Goal: Navigation & Orientation: Find specific page/section

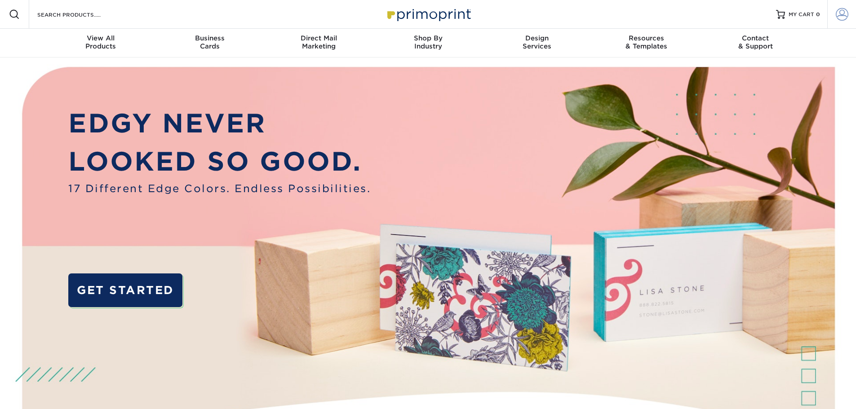
click at [841, 14] on span at bounding box center [842, 14] width 13 height 13
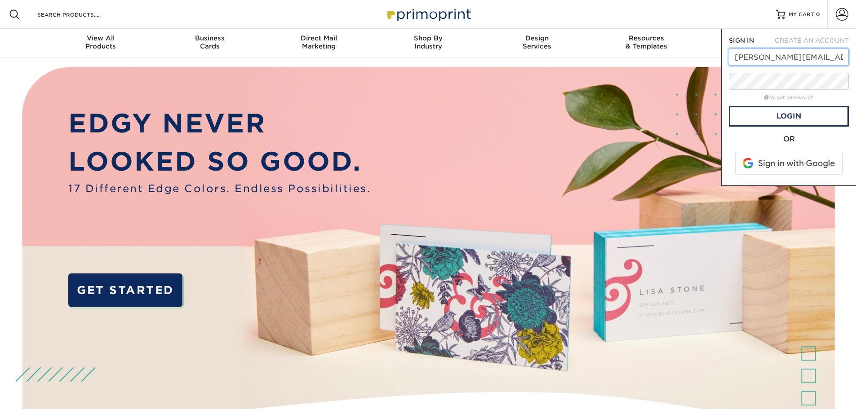
scroll to position [0, 20]
click at [785, 119] on link "Login" at bounding box center [789, 116] width 120 height 21
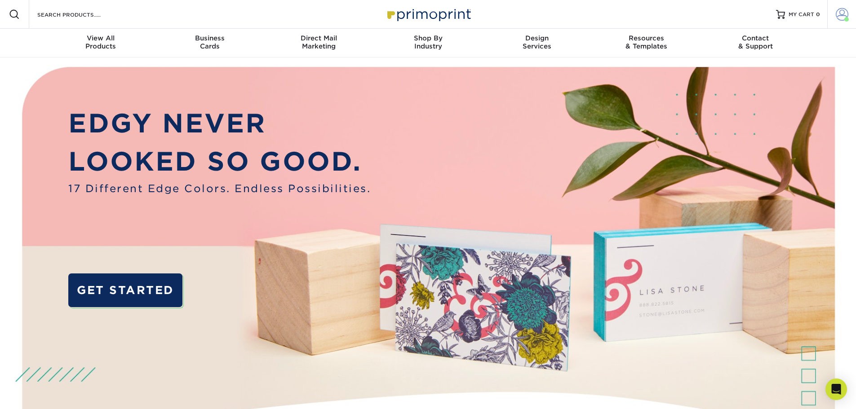
click at [840, 13] on span at bounding box center [842, 14] width 13 height 13
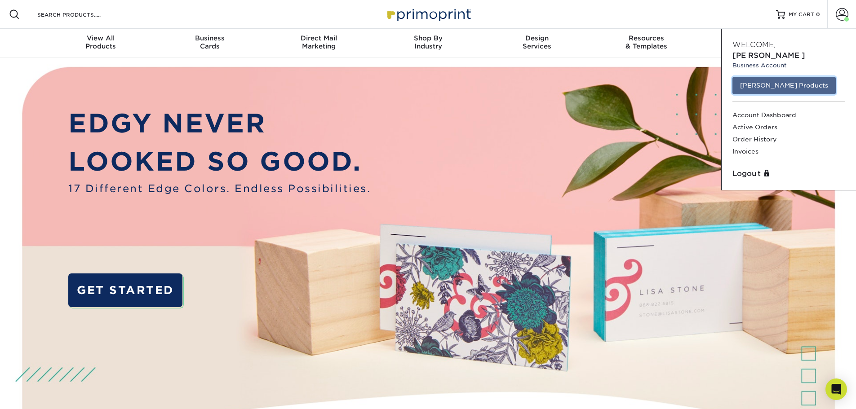
click at [781, 77] on link "[PERSON_NAME] Products" at bounding box center [784, 85] width 103 height 17
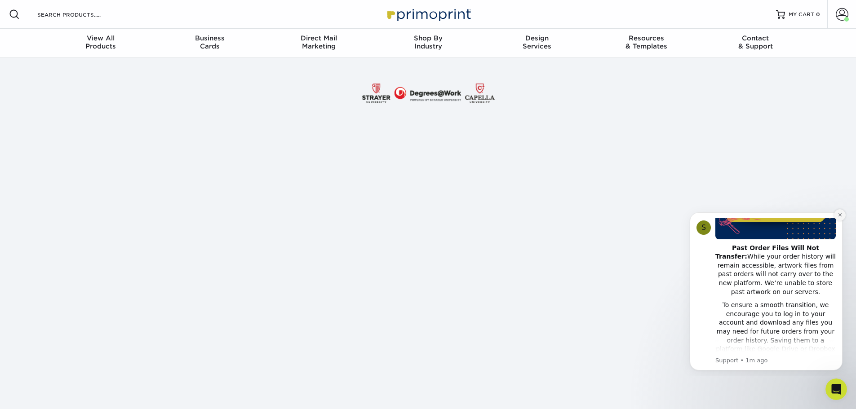
click at [840, 216] on icon "Dismiss notification" at bounding box center [840, 215] width 5 height 5
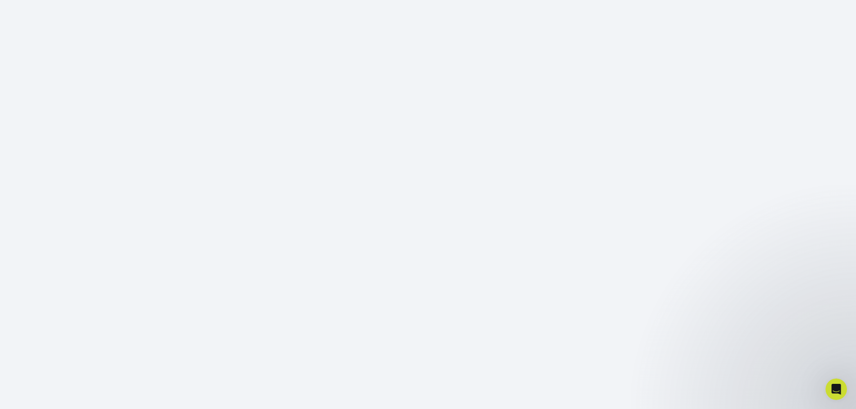
scroll to position [129, 0]
